Goal: Communication & Community: Participate in discussion

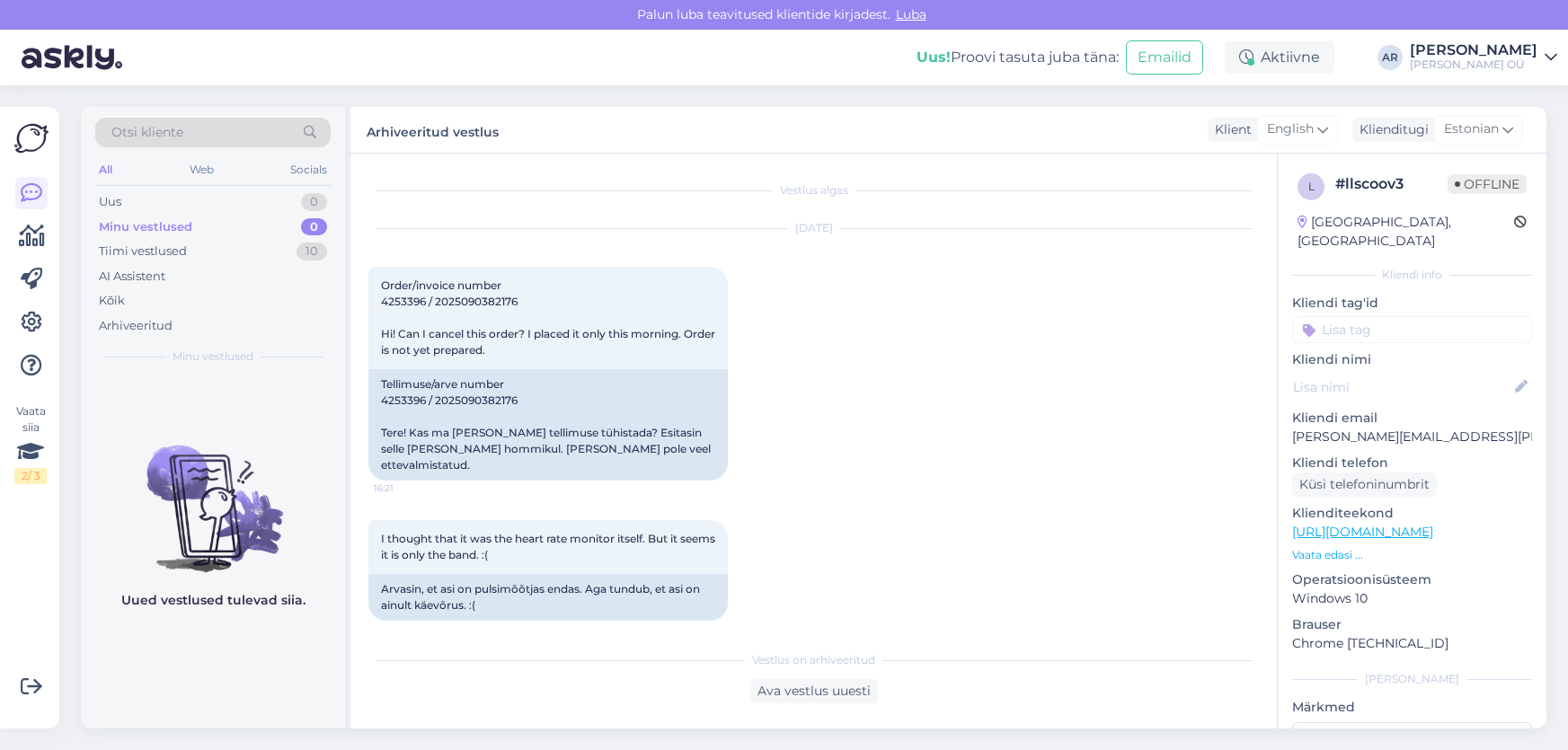
click at [279, 243] on div "Tiimi vestlused 10" at bounding box center [213, 252] width 236 height 25
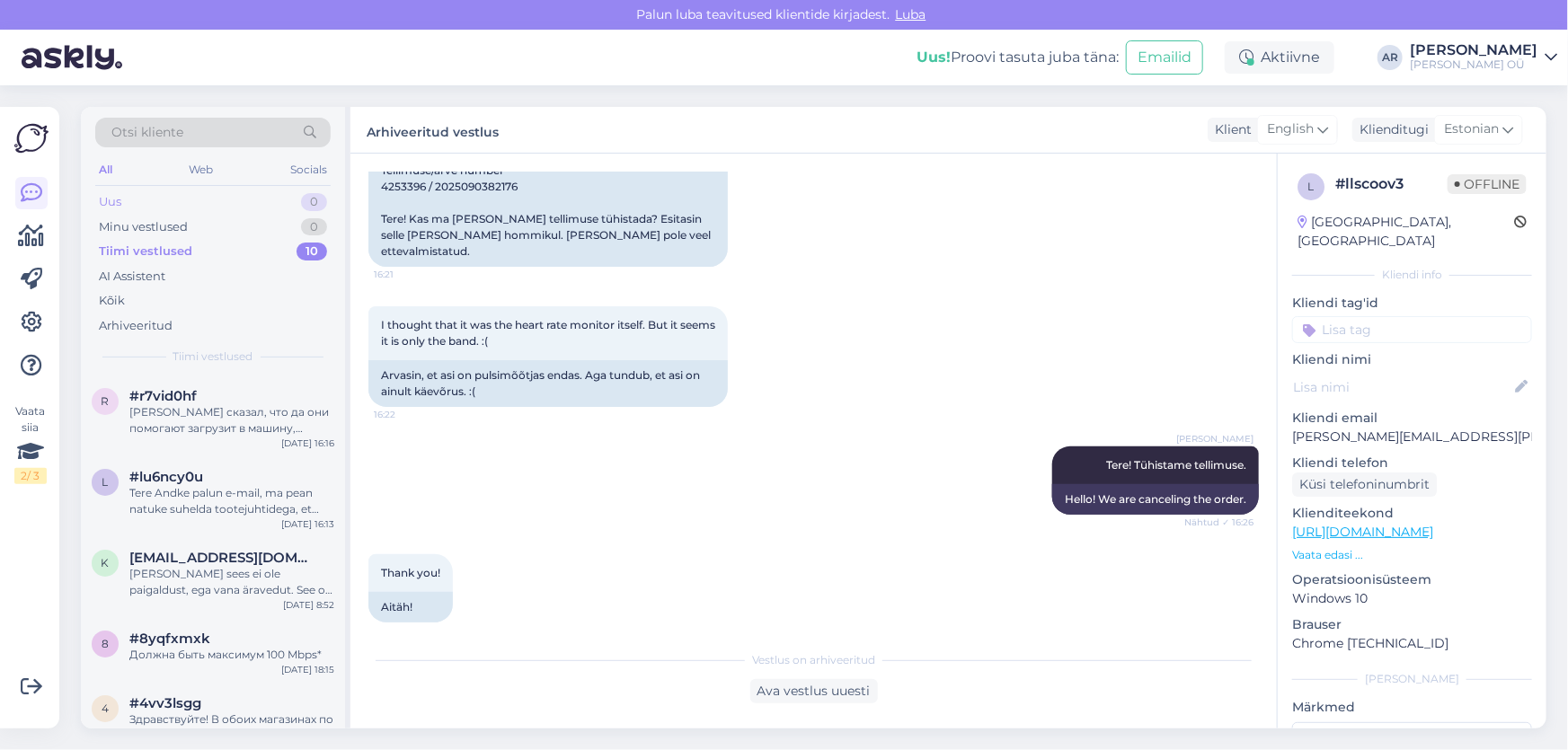
click at [272, 210] on div "Uus 0" at bounding box center [213, 202] width 236 height 25
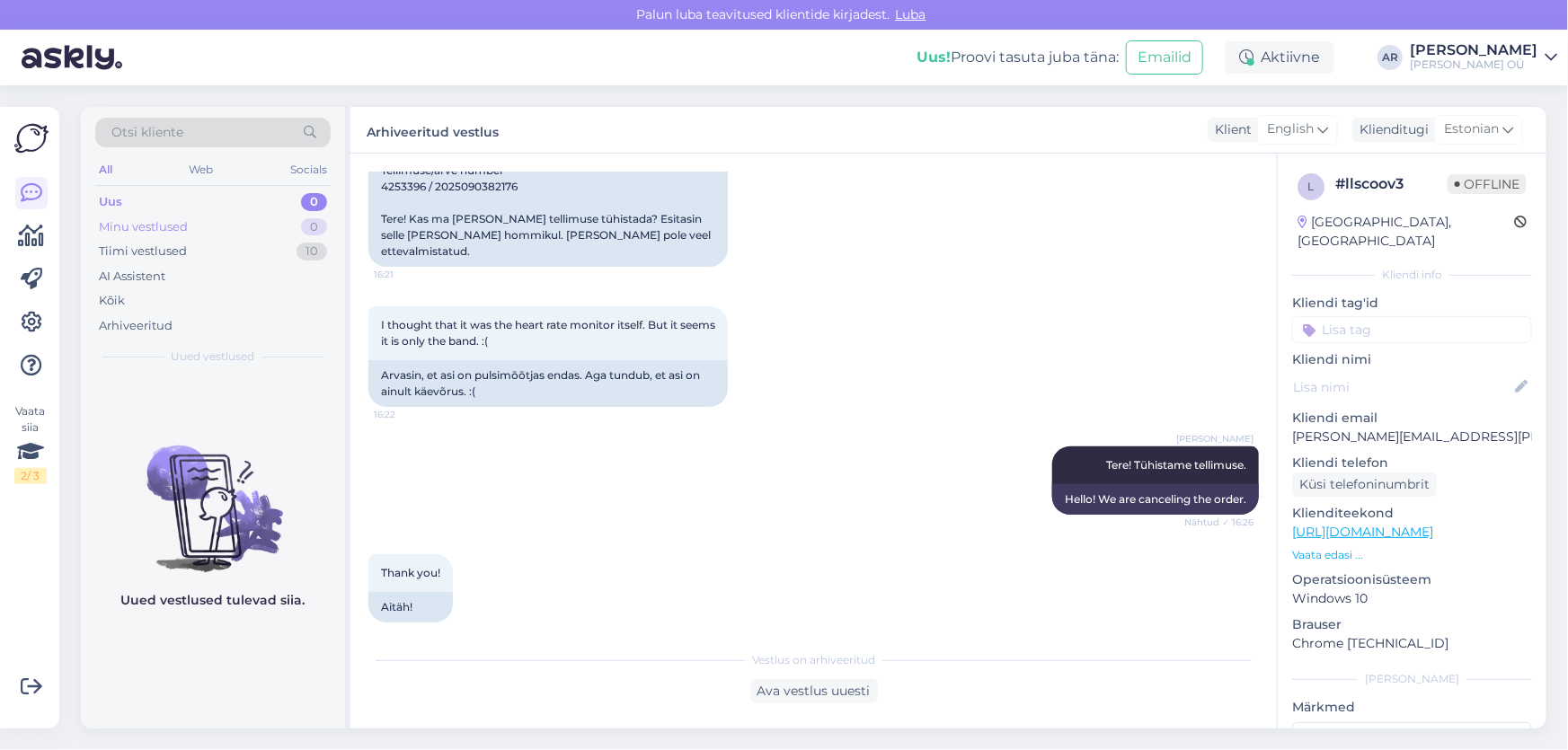
click at [270, 222] on div "Minu vestlused 0" at bounding box center [213, 227] width 236 height 25
click at [265, 247] on div "Tiimi vestlused 10" at bounding box center [213, 252] width 236 height 25
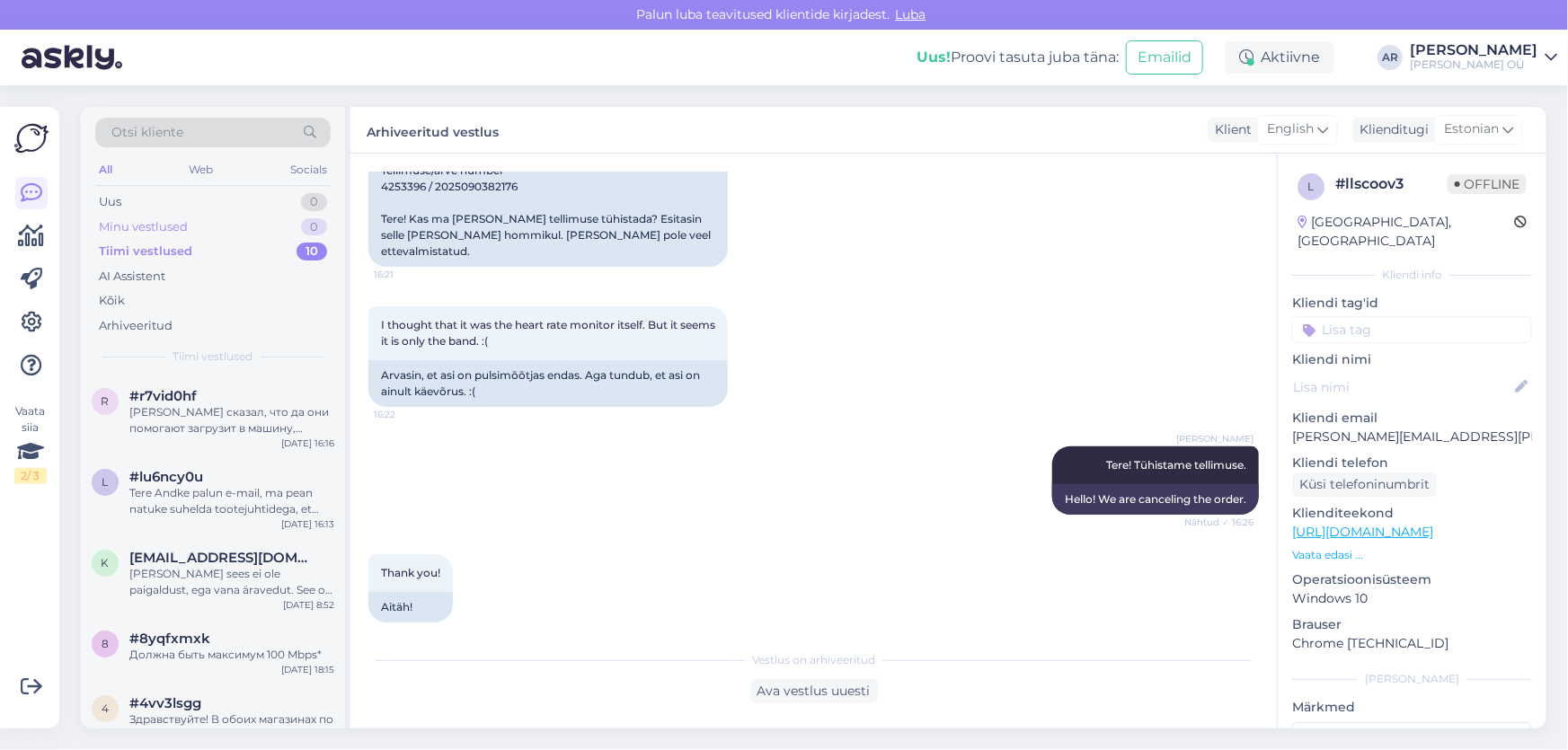
click at [270, 226] on div "Minu vestlused 0" at bounding box center [213, 227] width 236 height 25
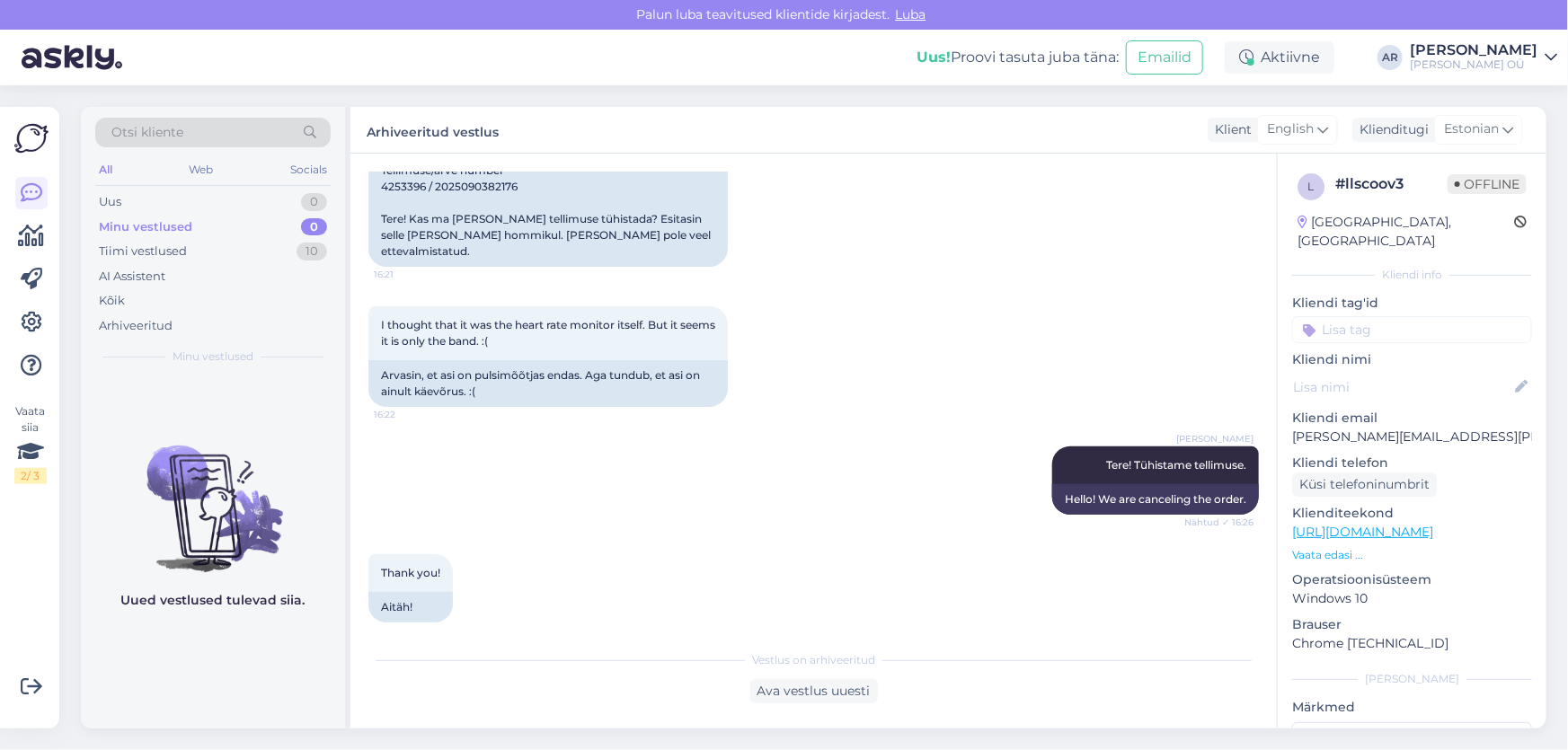
click at [226, 218] on div "Minu vestlused 0" at bounding box center [213, 227] width 236 height 25
click at [233, 199] on div "Uus 0" at bounding box center [213, 202] width 236 height 25
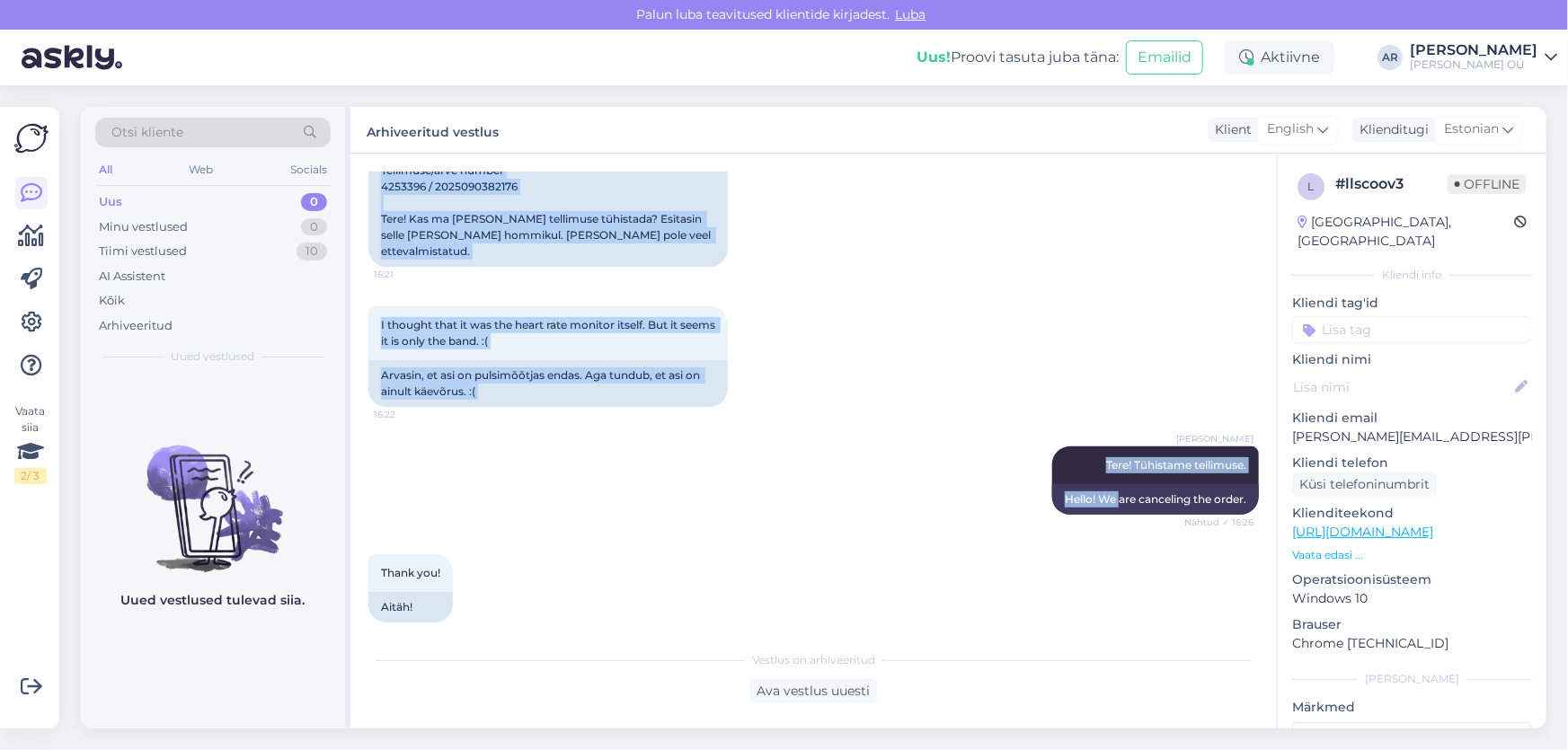
scroll to position [72, 0]
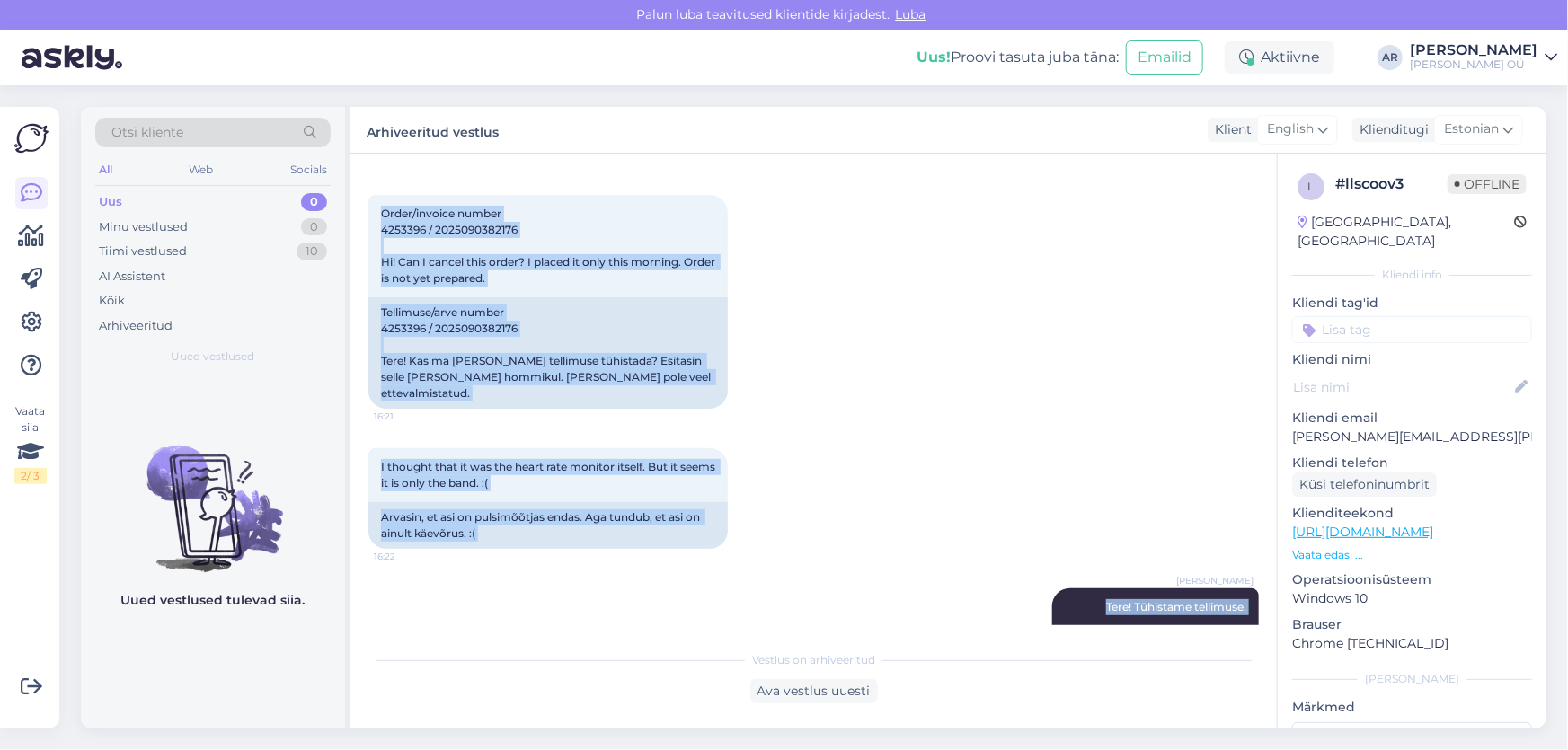
drag, startPoint x: 1106, startPoint y: 502, endPoint x: 536, endPoint y: 162, distance: 663.7
click at [536, 162] on div "Vestlus algas [DATE] Order/invoice number 4253396 / 2025090382176 Hi! Can I can…" at bounding box center [814, 441] width 927 height 575
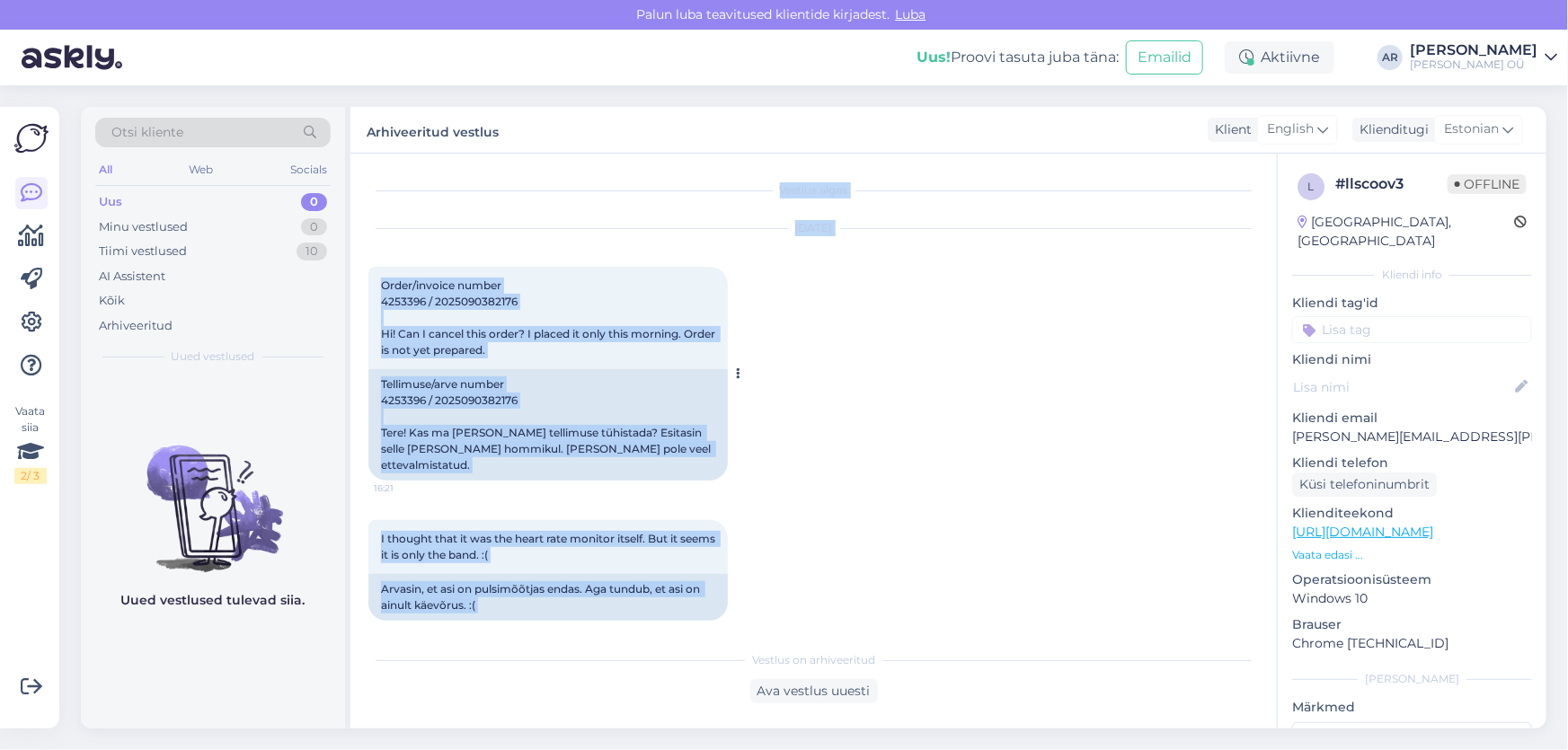
click at [590, 398] on div "Tellimuse/arve number 4253396 / 2025090382176 Tere! Kas ma [PERSON_NAME] tellim…" at bounding box center [548, 424] width 360 height 111
click at [446, 278] on span "Order/invoice number 4253396 / 2025090382176 Hi! Can I cancel this order? I pla…" at bounding box center [549, 317] width 337 height 78
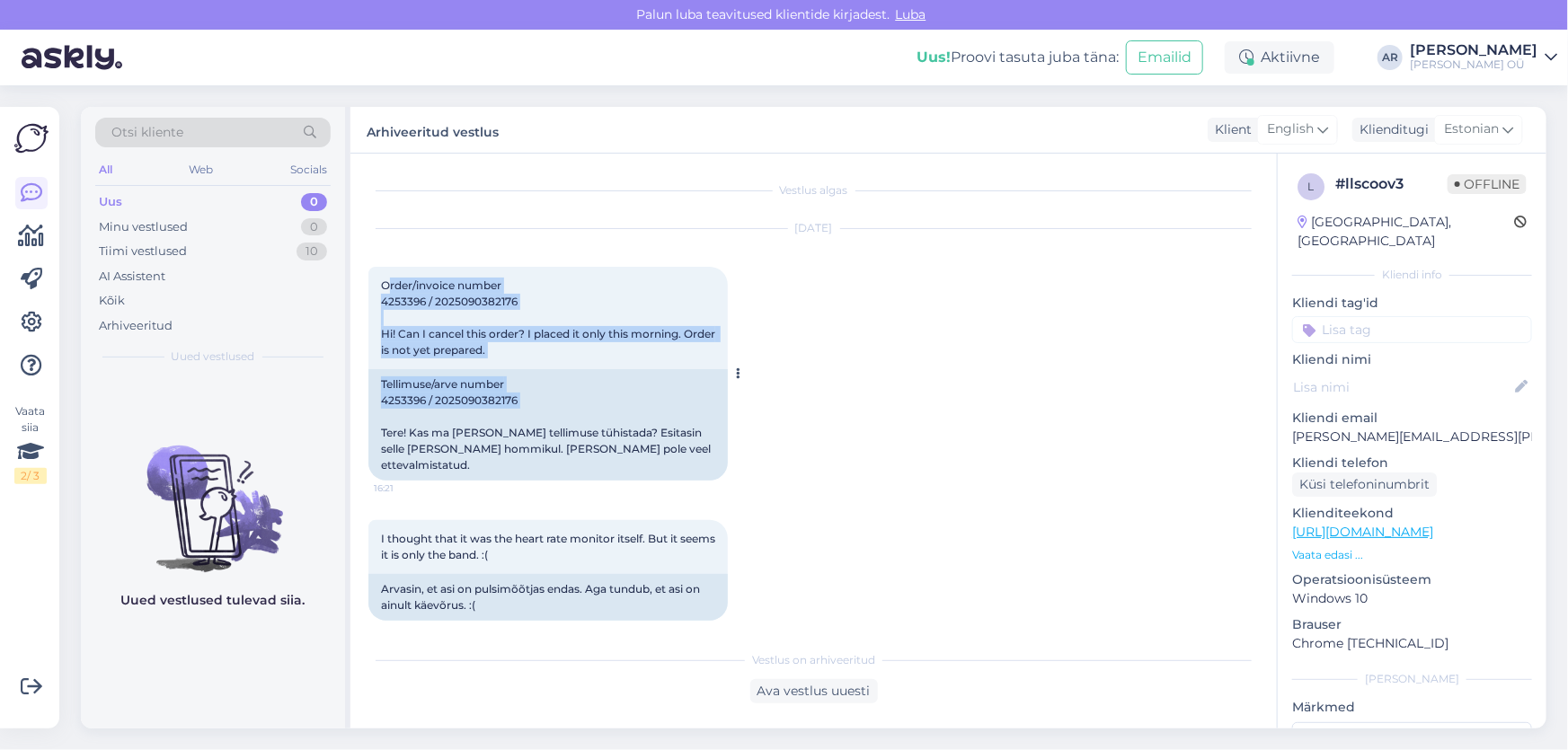
drag, startPoint x: 386, startPoint y: 277, endPoint x: 568, endPoint y: 458, distance: 256.7
click at [558, 451] on div "Order/invoice number 4253396 / 2025090382176 Hi! Can I cancel this order? I pla…" at bounding box center [548, 373] width 360 height 214
